Goal: Task Accomplishment & Management: Check status

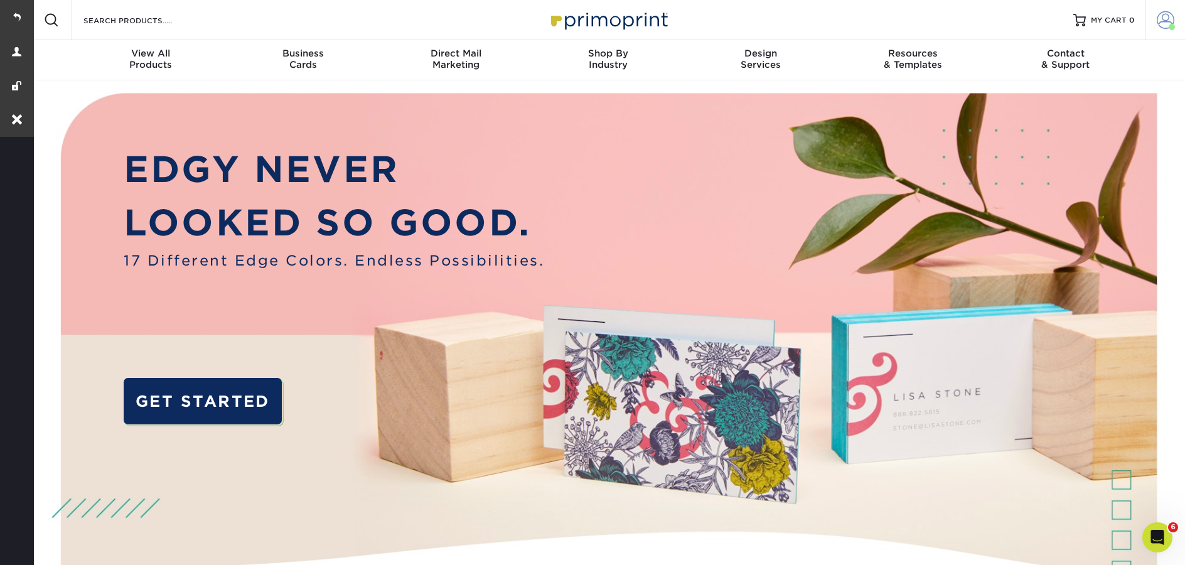
click at [1169, 21] on span at bounding box center [1166, 20] width 18 height 18
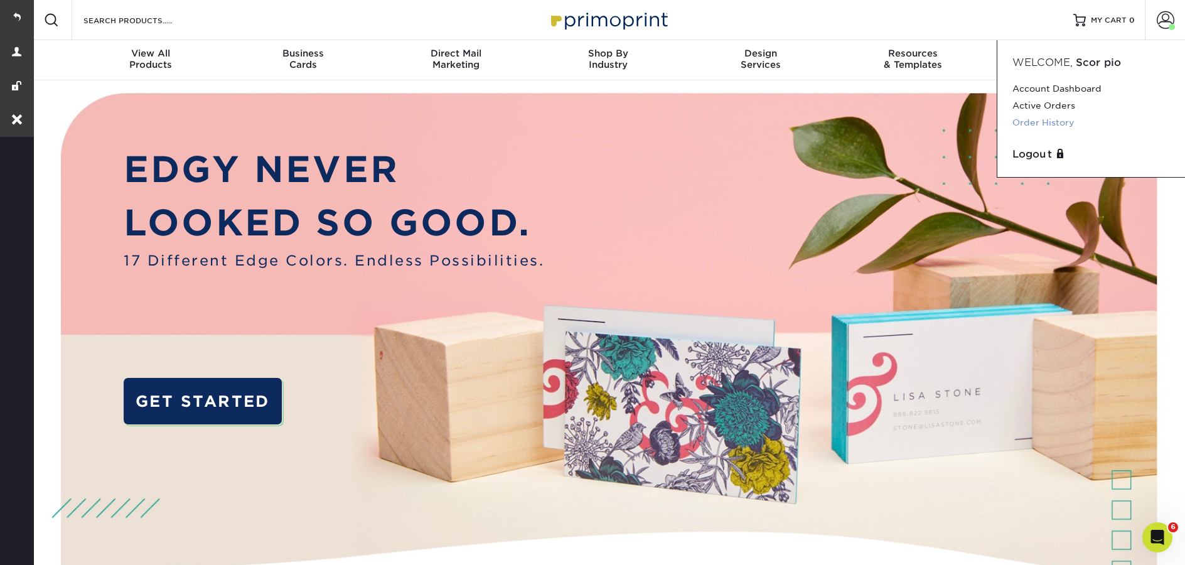
click at [1040, 120] on link "Order History" at bounding box center [1091, 122] width 158 height 17
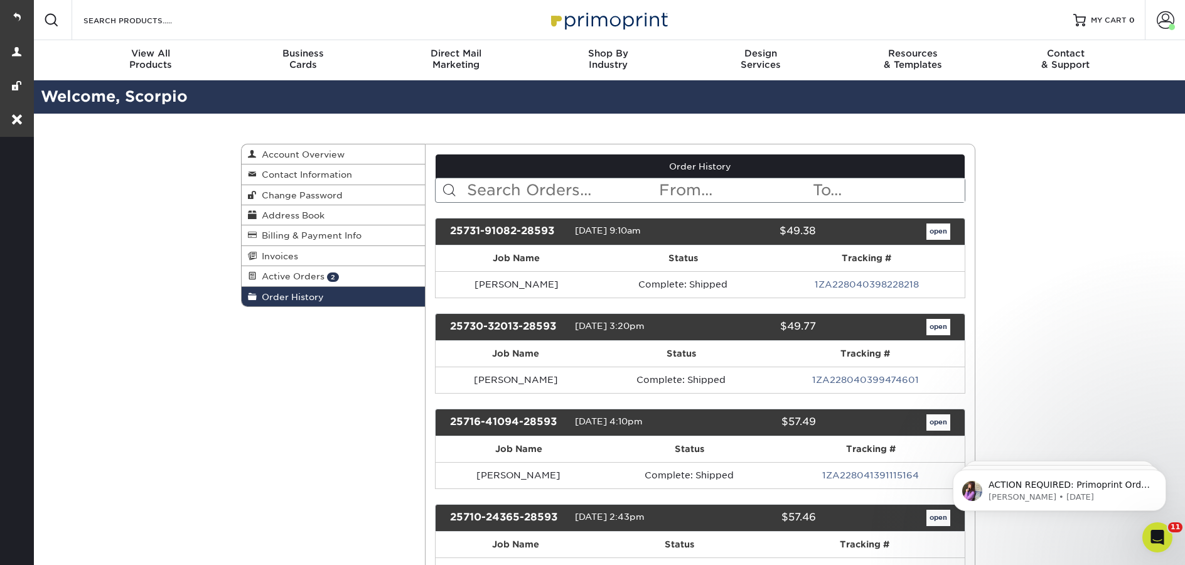
drag, startPoint x: 557, startPoint y: 230, endPoint x: 447, endPoint y: 226, distance: 110.5
click at [447, 227] on div "25731-91082-28593" at bounding box center [508, 231] width 134 height 16
copy div "25731-91082-28593"
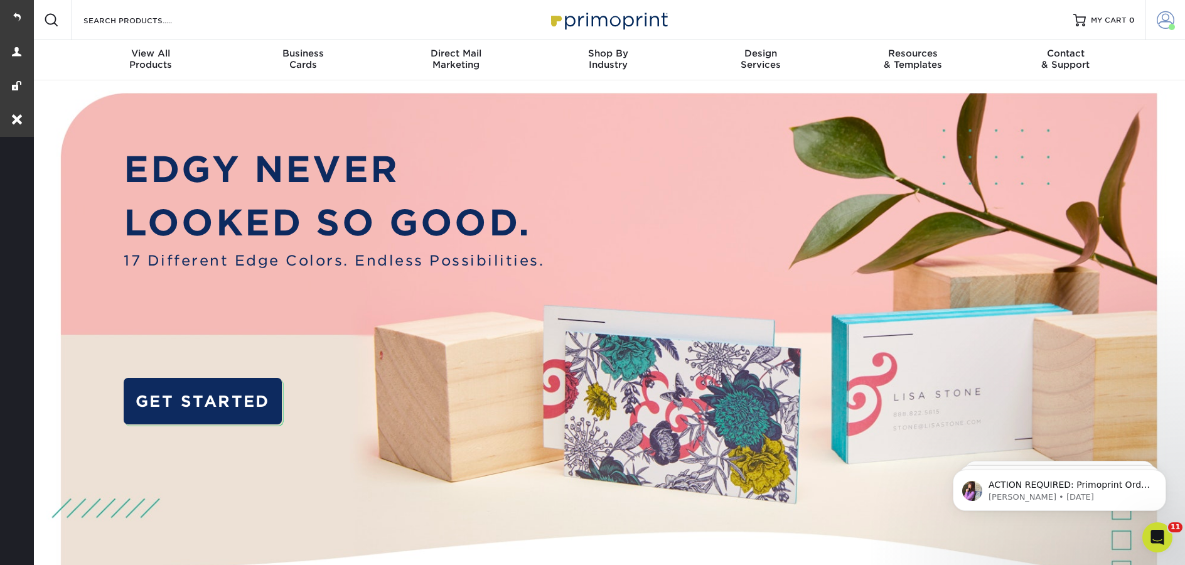
click at [1167, 18] on span at bounding box center [1166, 20] width 18 height 18
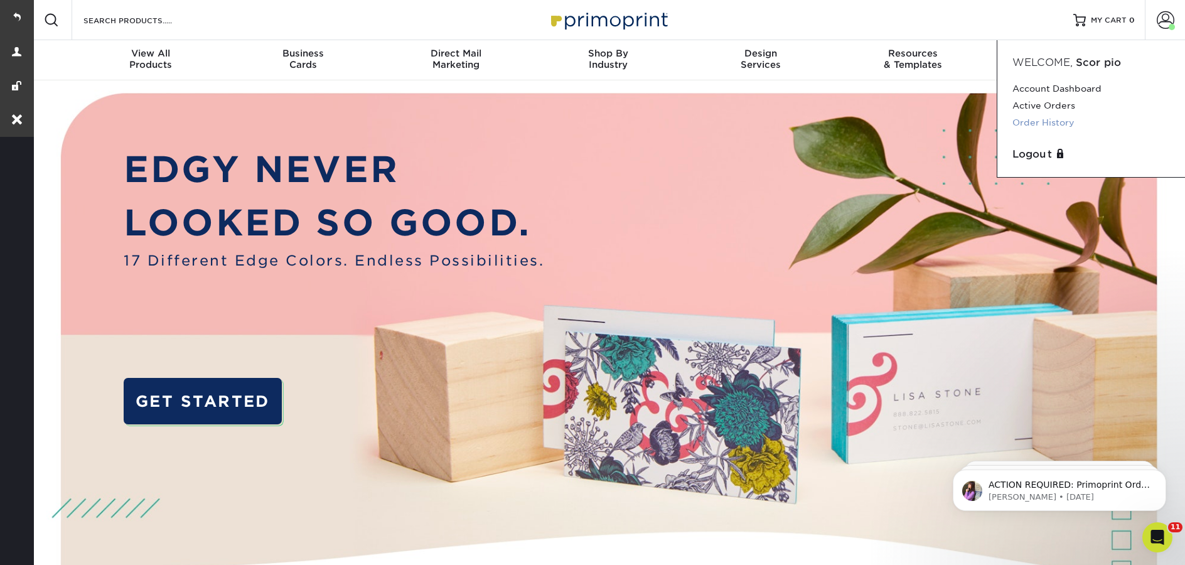
click at [1040, 127] on link "Order History" at bounding box center [1091, 122] width 158 height 17
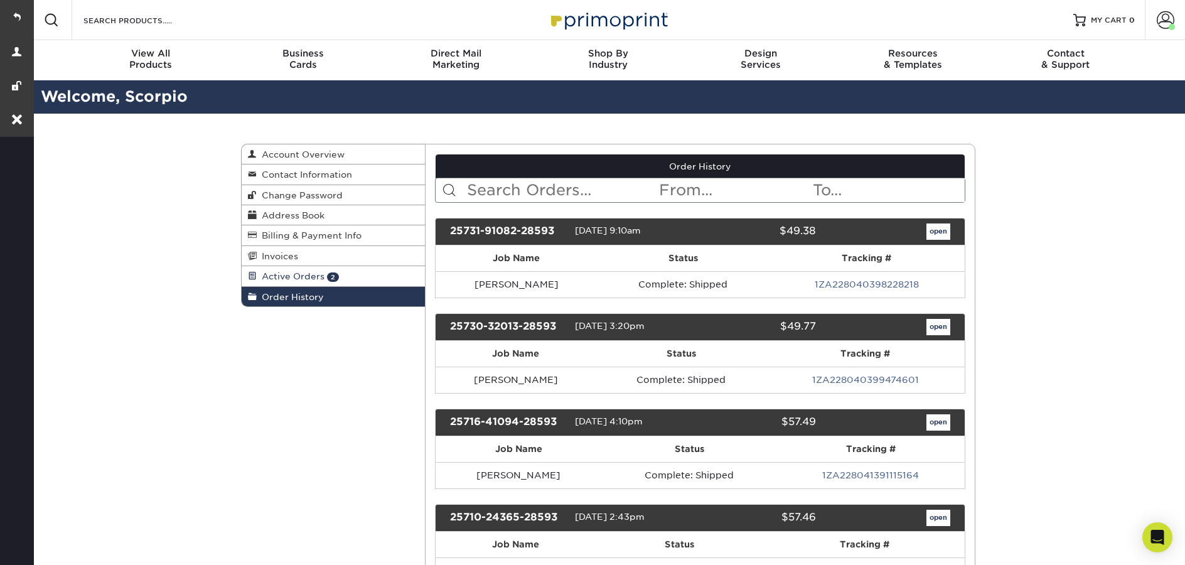
click at [280, 279] on span "Active Orders" at bounding box center [291, 276] width 68 height 10
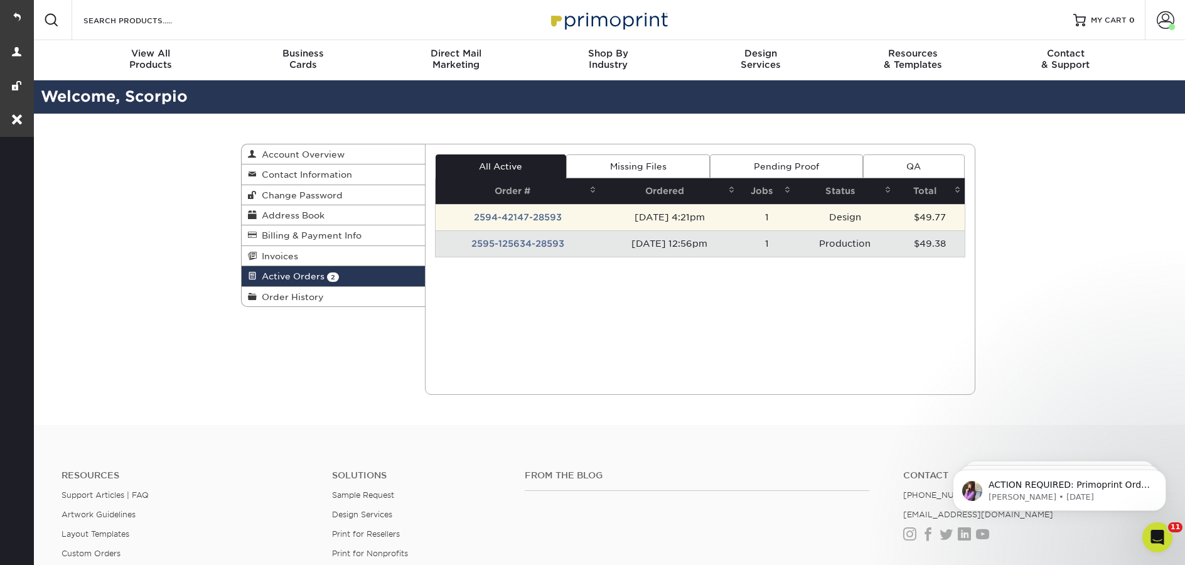
click at [503, 213] on td "2594-42147-28593" at bounding box center [518, 217] width 165 height 26
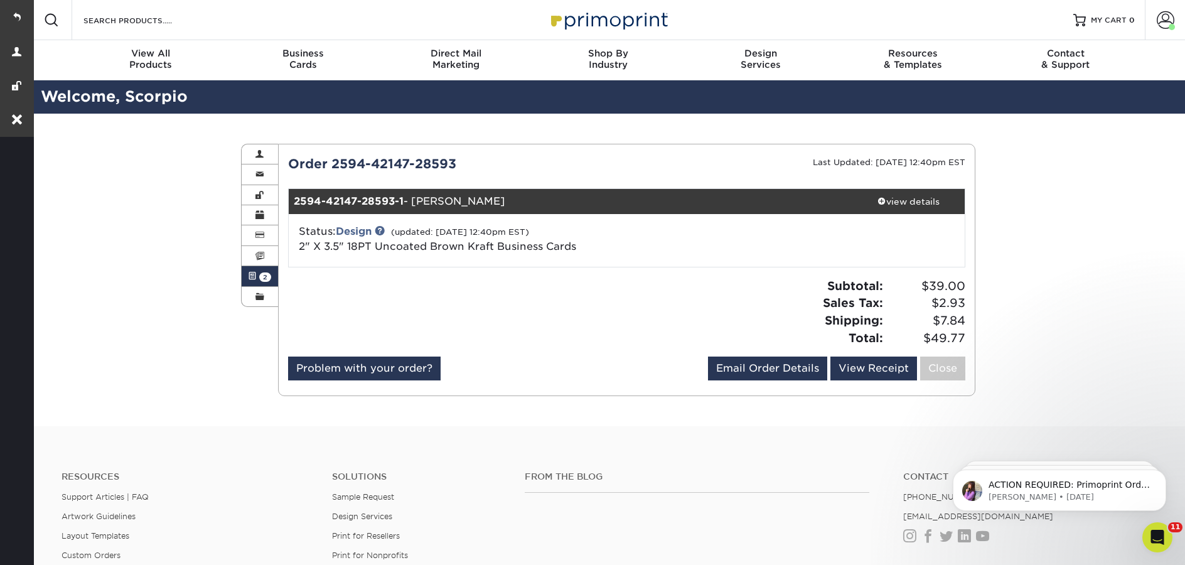
click at [252, 281] on span at bounding box center [252, 276] width 9 height 10
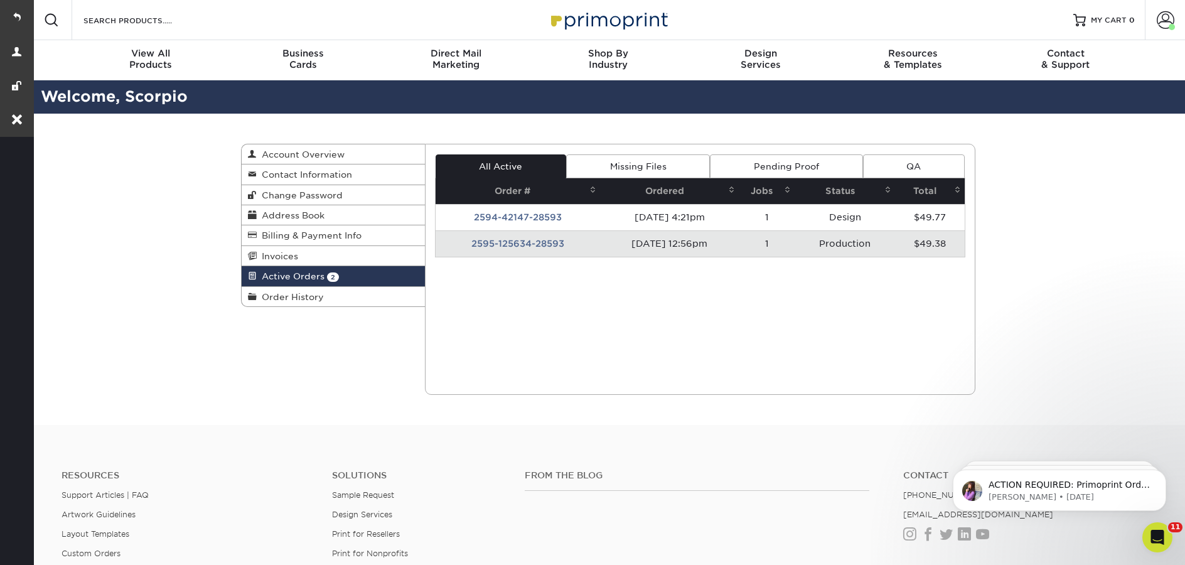
click at [520, 247] on td "2595-125634-28593" at bounding box center [518, 243] width 165 height 26
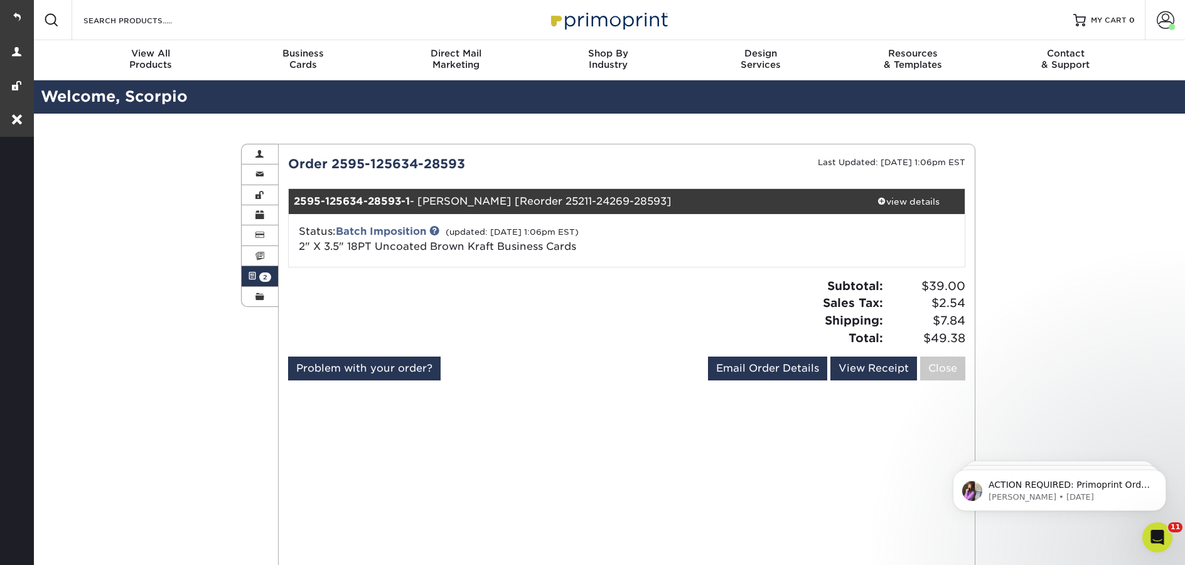
click at [252, 279] on span at bounding box center [252, 276] width 9 height 10
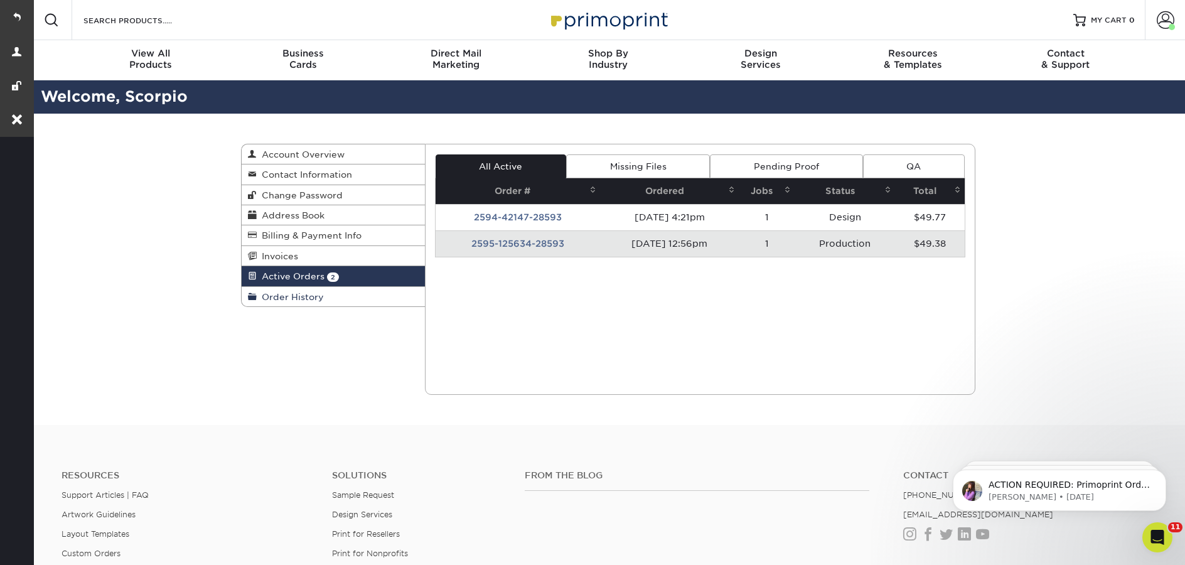
click at [262, 302] on span "Order History" at bounding box center [290, 297] width 67 height 10
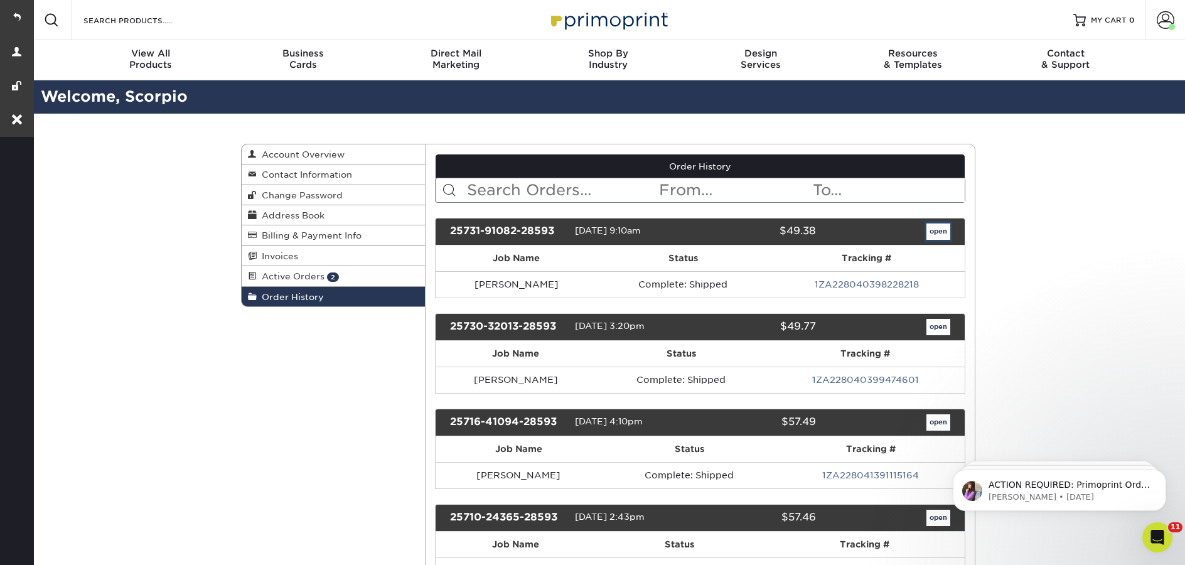
click at [932, 232] on link "open" at bounding box center [938, 231] width 24 height 16
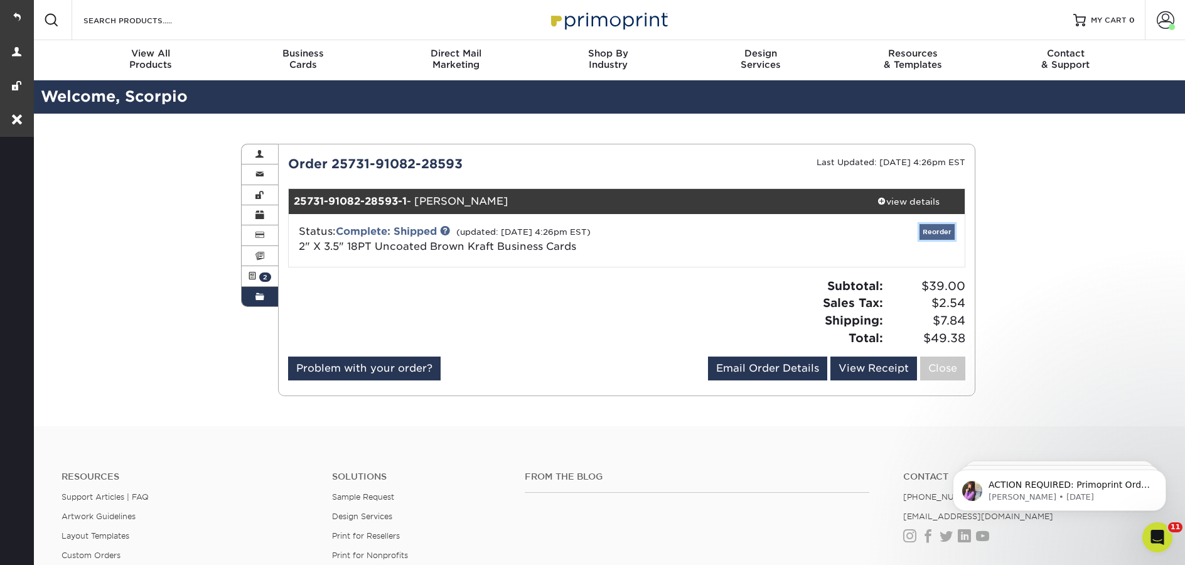
click at [928, 231] on link "Reorder" at bounding box center [936, 232] width 35 height 16
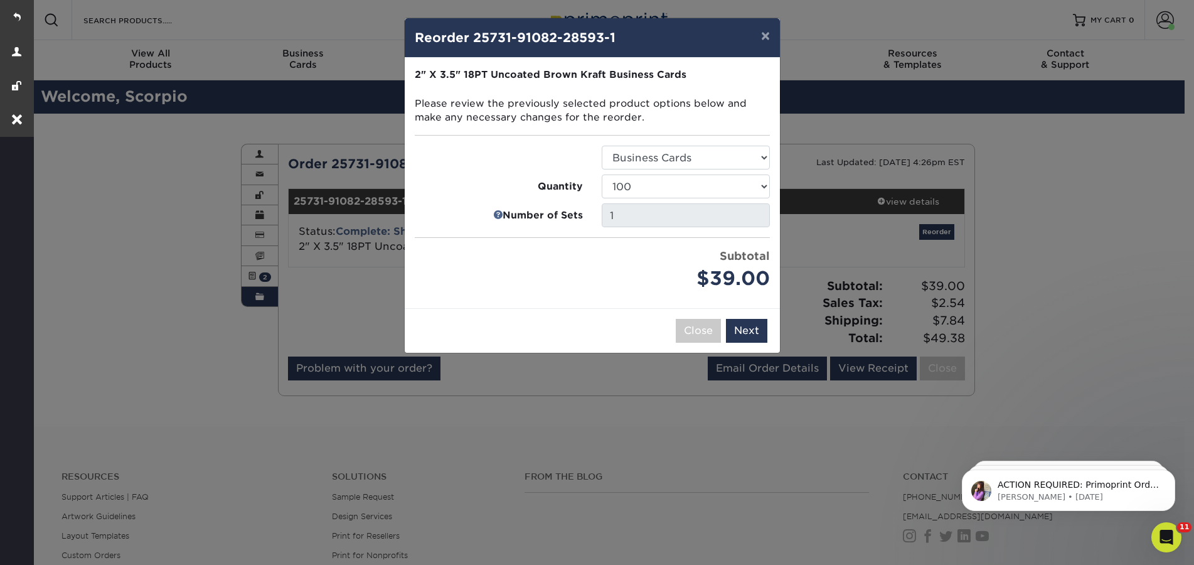
click at [148, 212] on div "× Reorder 25731-91082-28593-1 Please select all options to continue. Only quant…" at bounding box center [597, 282] width 1194 height 565
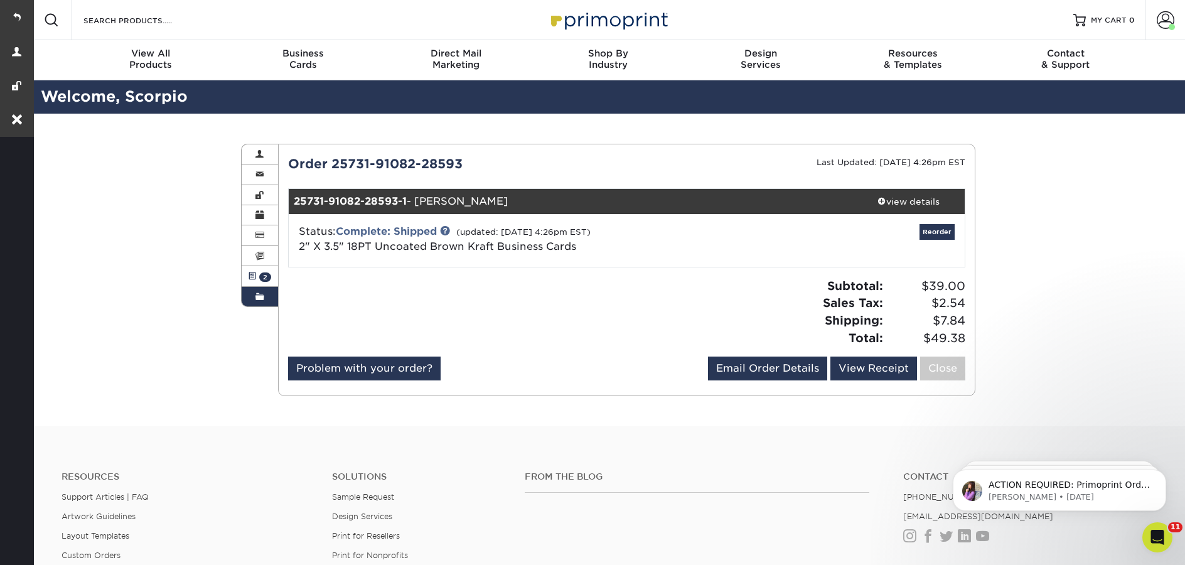
click at [249, 279] on span at bounding box center [252, 276] width 9 height 10
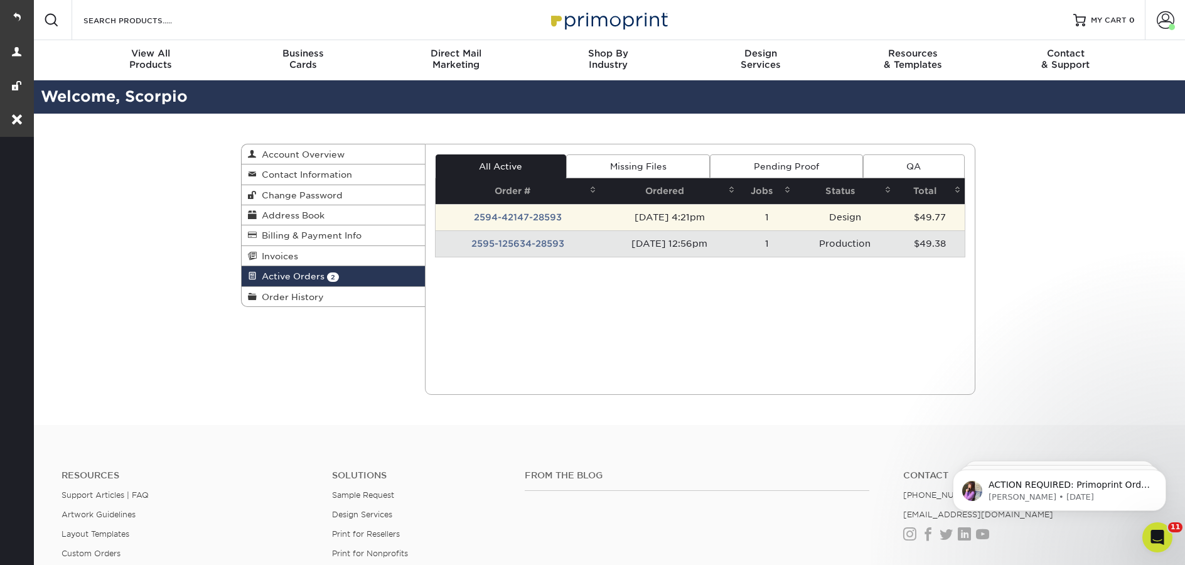
click at [528, 217] on td "2594-42147-28593" at bounding box center [518, 217] width 165 height 26
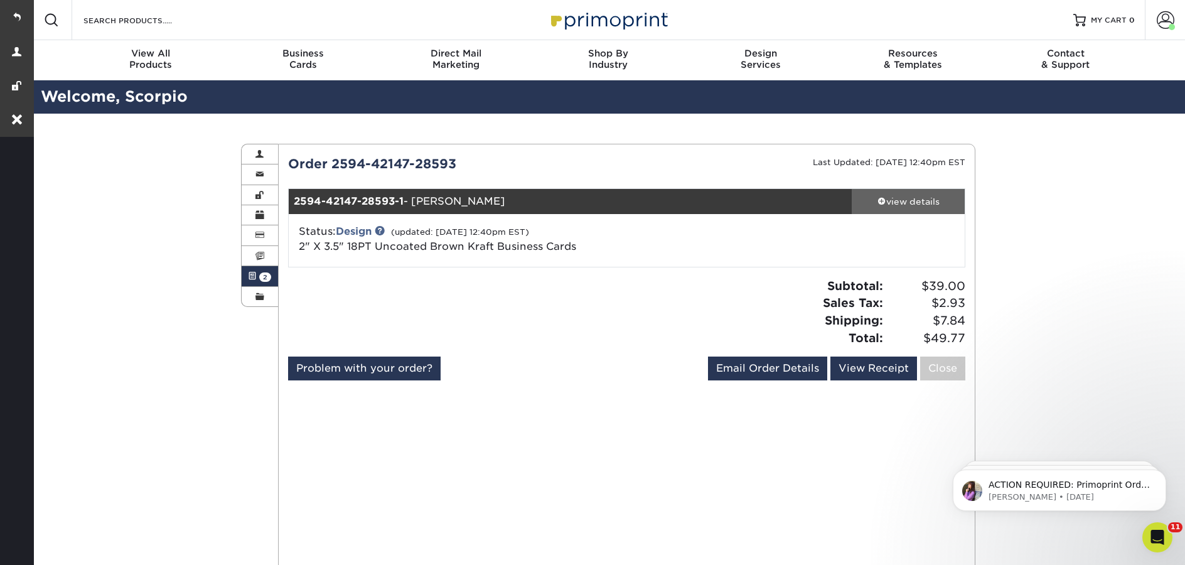
click at [903, 206] on div "view details" at bounding box center [908, 201] width 113 height 13
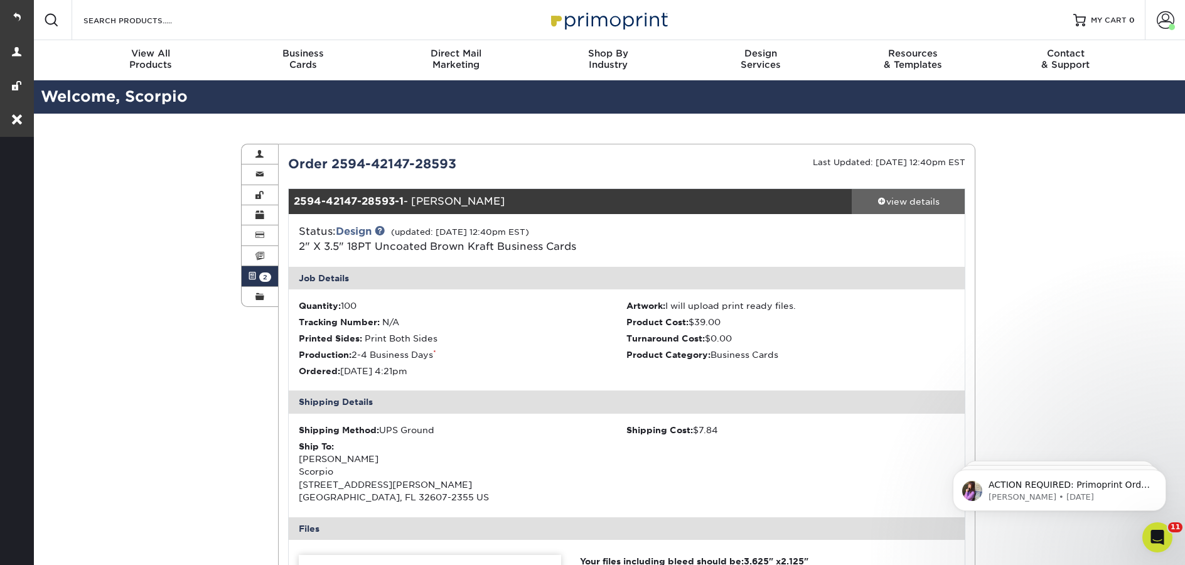
click at [903, 206] on div "view details" at bounding box center [908, 201] width 113 height 13
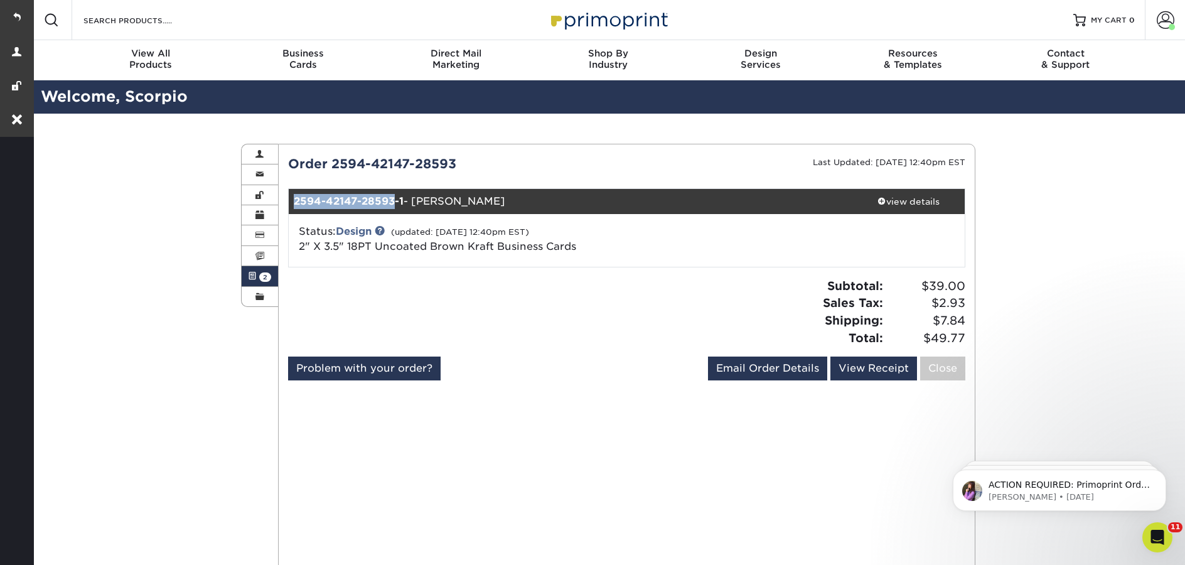
drag, startPoint x: 394, startPoint y: 201, endPoint x: 293, endPoint y: 201, distance: 100.4
click at [294, 201] on strong "2594-42147-28593-1" at bounding box center [349, 201] width 110 height 12
copy strong "2594-42147-28593"
